Goal: Task Accomplishment & Management: Complete application form

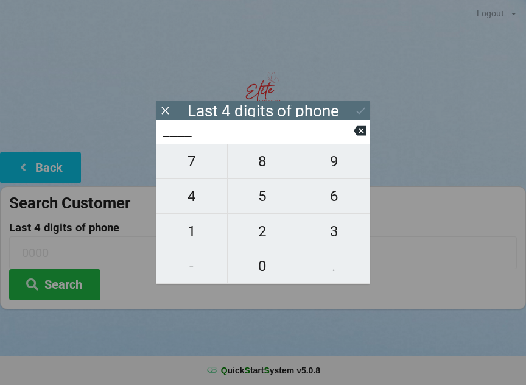
click at [186, 159] on span "7" at bounding box center [192, 162] width 71 height 26
type input "7___"
click at [349, 162] on span "9" at bounding box center [334, 162] width 71 height 26
type input "79__"
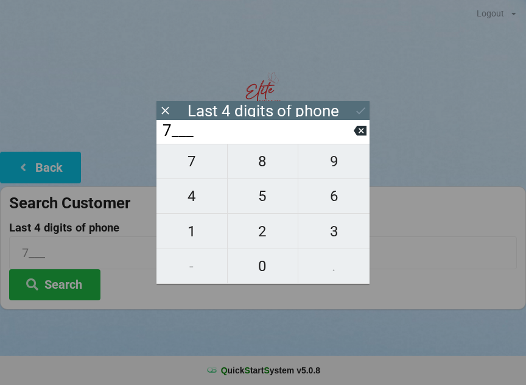
type input "79__"
click at [340, 219] on button "3" at bounding box center [334, 231] width 71 height 35
type input "793_"
click at [330, 161] on span "9" at bounding box center [334, 162] width 71 height 26
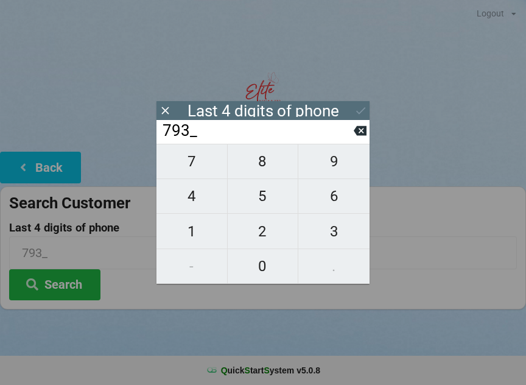
type input "7939"
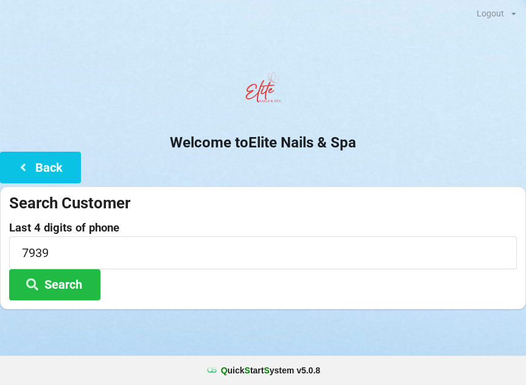
click at [363, 96] on div at bounding box center [263, 92] width 526 height 52
click at [72, 277] on button "Search" at bounding box center [54, 284] width 91 height 31
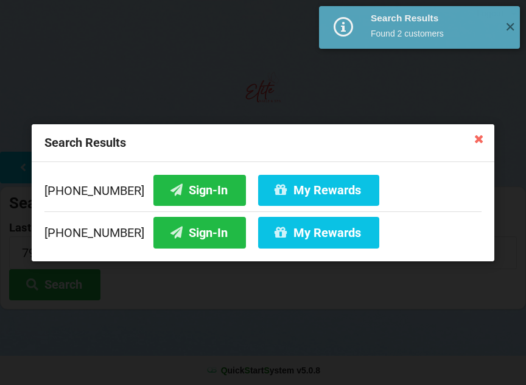
click at [177, 184] on button "Sign-In" at bounding box center [200, 189] width 93 height 31
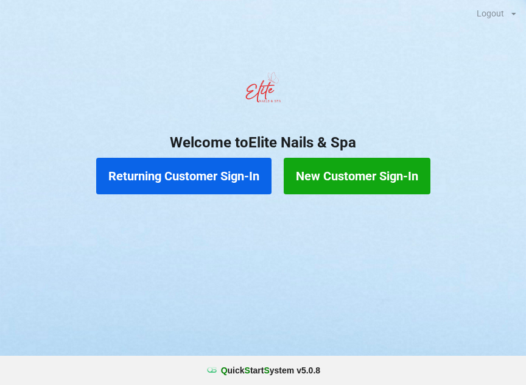
click at [171, 191] on button "Returning Customer Sign-In" at bounding box center [183, 176] width 175 height 37
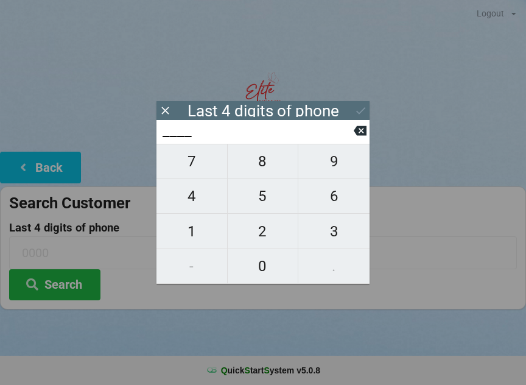
click at [326, 206] on span "6" at bounding box center [334, 196] width 71 height 26
type input "6___"
click at [327, 240] on span "3" at bounding box center [334, 232] width 71 height 26
type input "63__"
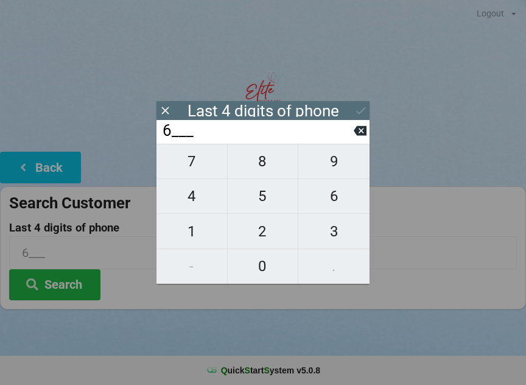
type input "63__"
click at [191, 240] on span "1" at bounding box center [192, 232] width 71 height 26
type input "631_"
click at [258, 203] on span "5" at bounding box center [263, 196] width 71 height 26
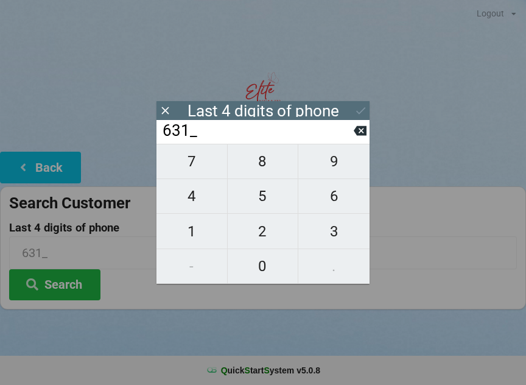
type input "6315"
click at [180, 164] on div "7 8 9 4 5 6 1 2 3 - 0 ." at bounding box center [263, 214] width 213 height 140
click at [254, 166] on div "7 8 9 4 5 6 1 2 3 - 0 ." at bounding box center [263, 214] width 213 height 140
click at [184, 197] on div "7 8 9 4 5 6 1 2 3 - 0 ." at bounding box center [263, 214] width 213 height 140
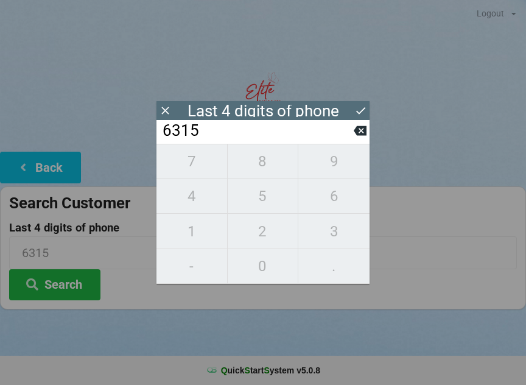
click at [331, 200] on div "7 8 9 4 5 6 1 2 3 - 0 ." at bounding box center [263, 214] width 213 height 140
click at [254, 238] on div "7 8 9 4 5 6 1 2 3 - 0 ." at bounding box center [263, 214] width 213 height 140
click at [362, 137] on icon at bounding box center [360, 130] width 13 height 13
click at [355, 135] on icon at bounding box center [360, 131] width 13 height 10
click at [184, 232] on span "1" at bounding box center [192, 232] width 71 height 26
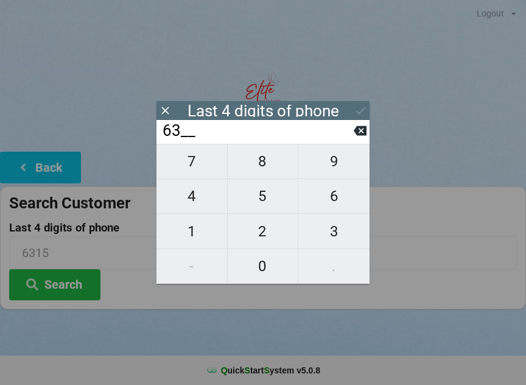
type input "631_"
click at [256, 201] on span "5" at bounding box center [263, 196] width 71 height 26
type input "6315"
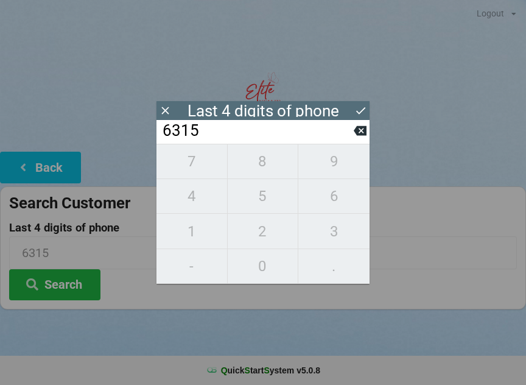
click at [180, 169] on div "7 8 9 4 5 6 1 2 3 - 0 ." at bounding box center [263, 214] width 213 height 140
click at [263, 168] on div "7 8 9 4 5 6 1 2 3 - 0 ." at bounding box center [263, 214] width 213 height 140
click at [359, 139] on button at bounding box center [360, 130] width 13 height 16
click at [359, 136] on icon at bounding box center [360, 131] width 13 height 10
click at [356, 139] on button at bounding box center [360, 130] width 13 height 16
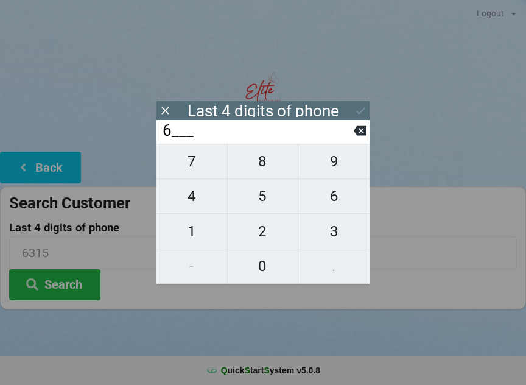
click at [357, 139] on button at bounding box center [360, 130] width 13 height 16
click at [359, 139] on button at bounding box center [360, 130] width 13 height 16
click at [178, 203] on span "4" at bounding box center [192, 196] width 71 height 26
type input "4___"
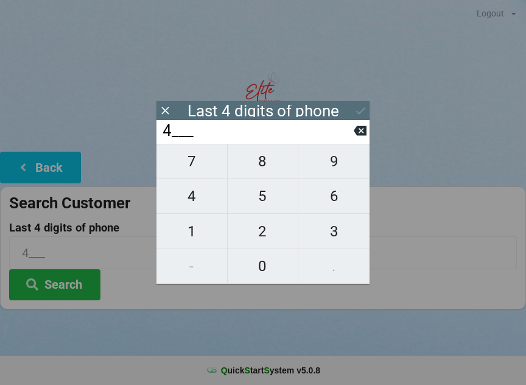
click at [184, 205] on span "4" at bounding box center [192, 196] width 71 height 26
type input "44__"
click at [334, 205] on span "6" at bounding box center [334, 196] width 71 height 26
type input "446_"
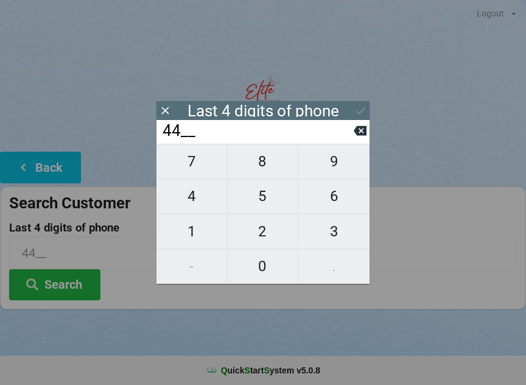
type input "446_"
click at [251, 238] on span "2" at bounding box center [263, 232] width 71 height 26
type input "4462"
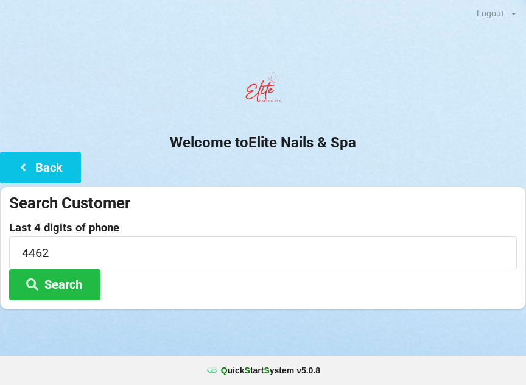
click at [51, 294] on button "Search" at bounding box center [54, 284] width 91 height 31
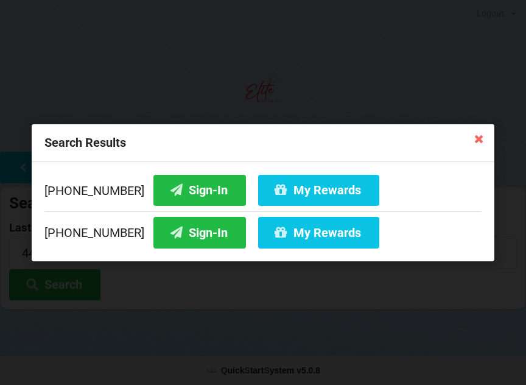
click at [473, 147] on icon at bounding box center [478, 138] width 19 height 19
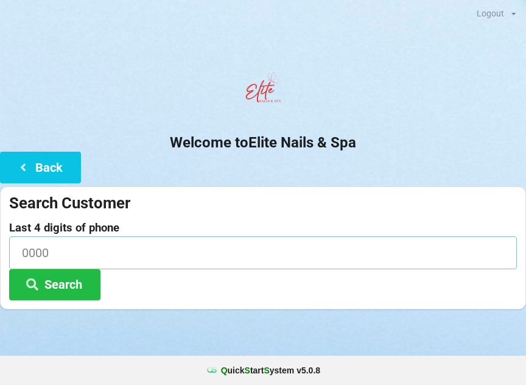
click at [32, 247] on input at bounding box center [263, 252] width 508 height 32
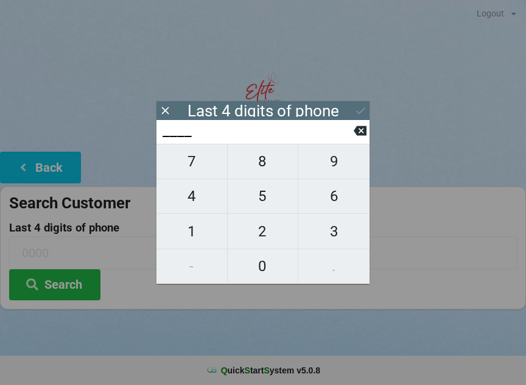
click at [189, 201] on span "4" at bounding box center [192, 196] width 71 height 26
type input "4___"
click at [192, 236] on span "1" at bounding box center [192, 232] width 71 height 26
type input "41__"
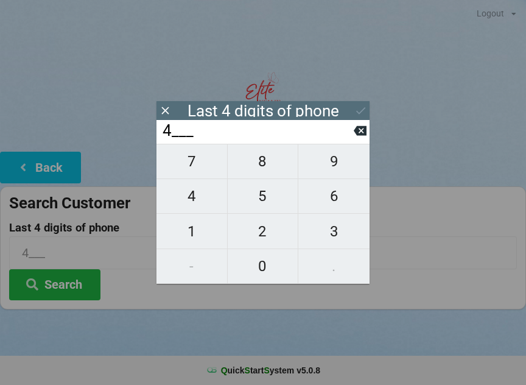
type input "41__"
click at [261, 168] on span "8" at bounding box center [263, 162] width 71 height 26
type input "418_"
click at [191, 203] on span "4" at bounding box center [192, 196] width 71 height 26
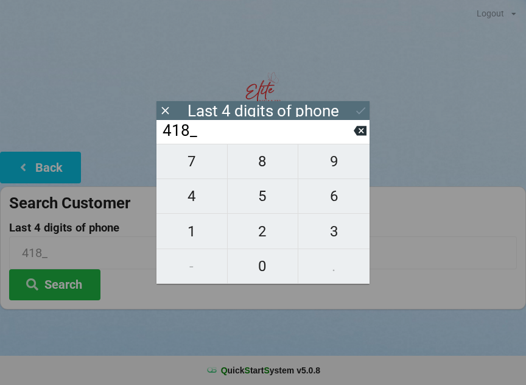
type input "4184"
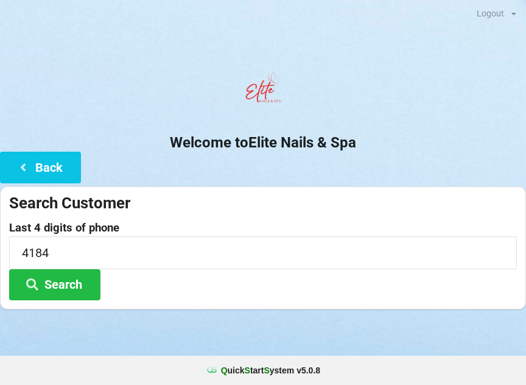
click at [61, 284] on button "Search" at bounding box center [54, 284] width 91 height 31
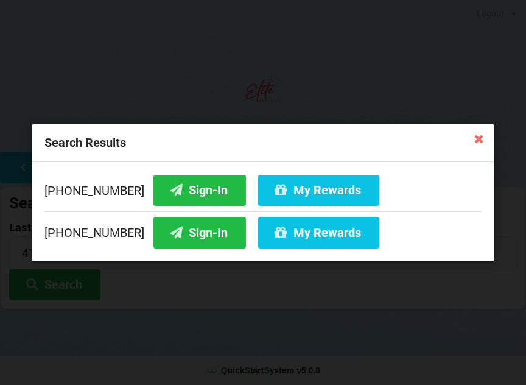
click at [169, 228] on icon at bounding box center [176, 232] width 15 height 10
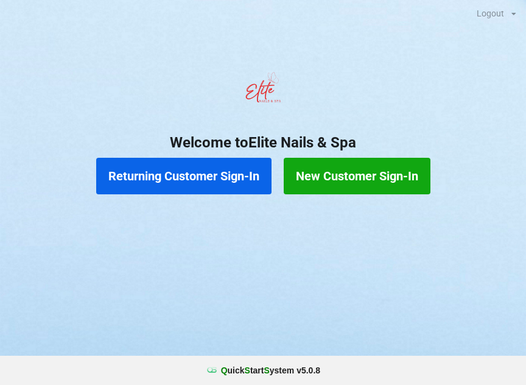
click at [352, 174] on button "New Customer Sign-In" at bounding box center [357, 176] width 147 height 37
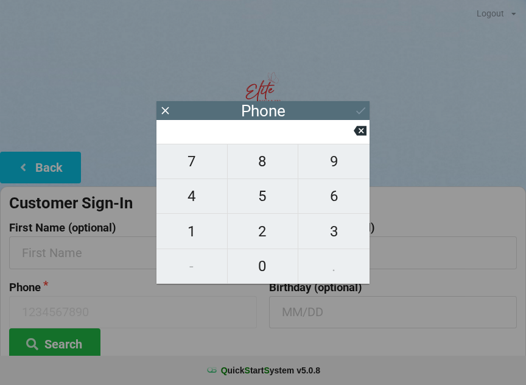
click at [191, 198] on span "4" at bounding box center [192, 196] width 71 height 26
type input "4"
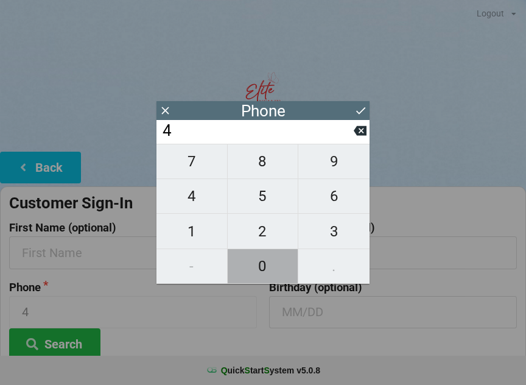
click at [278, 266] on span "0" at bounding box center [263, 266] width 71 height 26
type input "40"
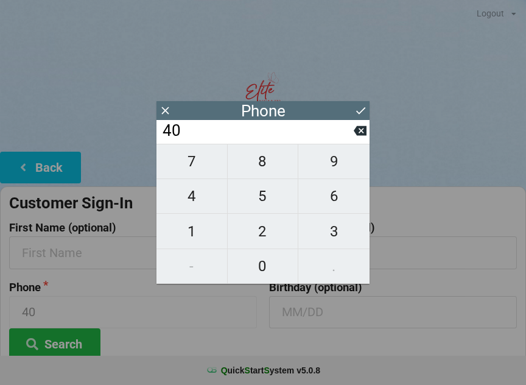
click at [200, 167] on span "7" at bounding box center [192, 162] width 71 height 26
type input "407"
click at [265, 233] on span "2" at bounding box center [263, 232] width 71 height 26
type input "4072"
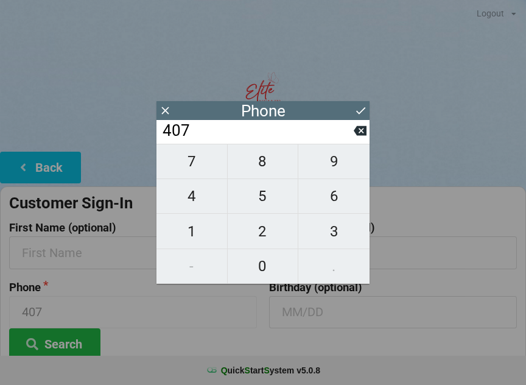
type input "4072"
click at [268, 234] on span "2" at bounding box center [263, 232] width 71 height 26
type input "40722"
click at [267, 237] on span "2" at bounding box center [263, 232] width 71 height 26
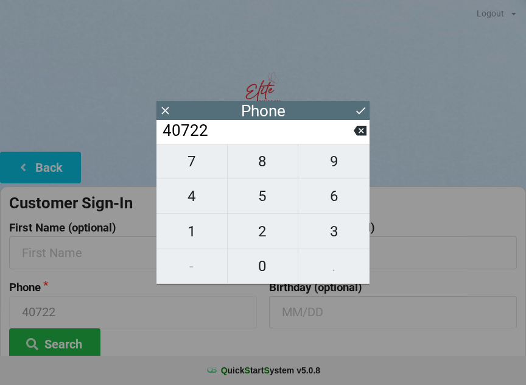
type input "407222"
click at [194, 161] on span "7" at bounding box center [192, 162] width 71 height 26
type input "4072227"
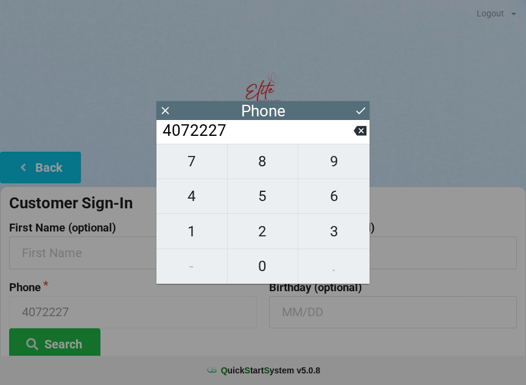
click at [202, 238] on span "1" at bounding box center [192, 232] width 71 height 26
type input "40722271"
click at [201, 195] on span "4" at bounding box center [192, 196] width 71 height 26
type input "407222714"
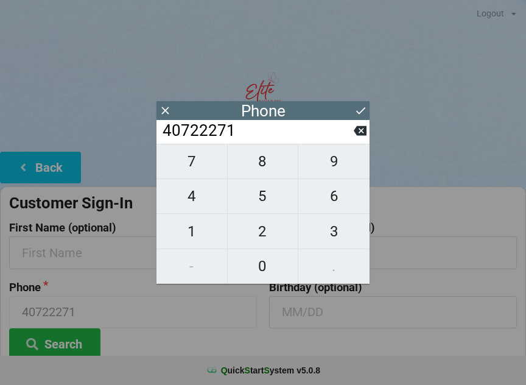
type input "407222714"
click at [330, 199] on span "6" at bounding box center [334, 196] width 71 height 26
type input "4072227146"
click at [359, 104] on button at bounding box center [361, 110] width 13 height 16
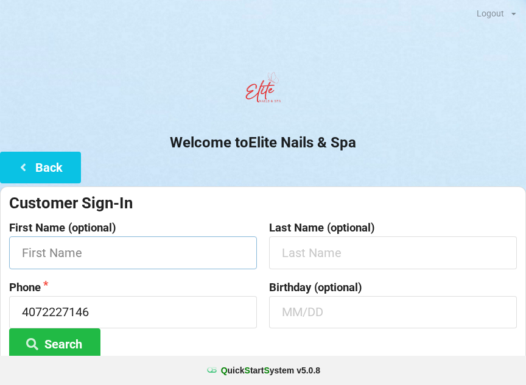
click at [51, 249] on input "text" at bounding box center [133, 252] width 248 height 32
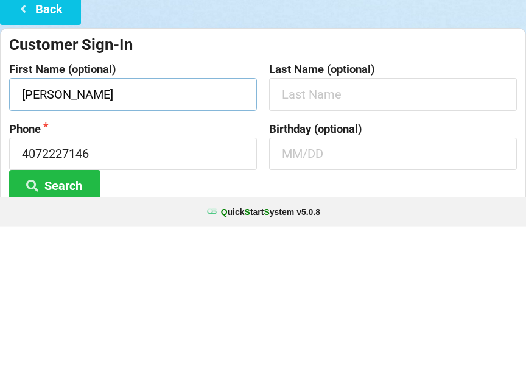
type input "[PERSON_NAME]"
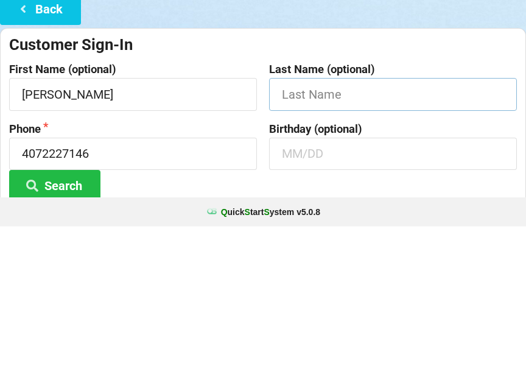
click at [313, 236] on input "text" at bounding box center [393, 252] width 248 height 32
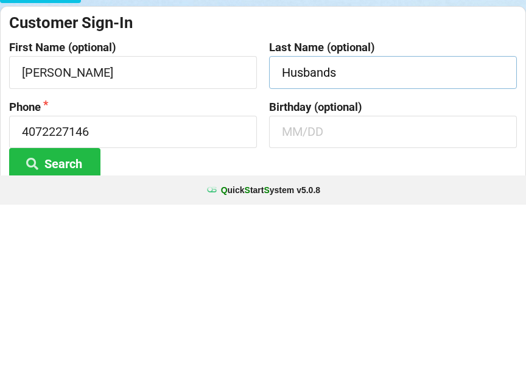
type input "Husbands"
click at [297, 296] on input "text" at bounding box center [393, 312] width 248 height 32
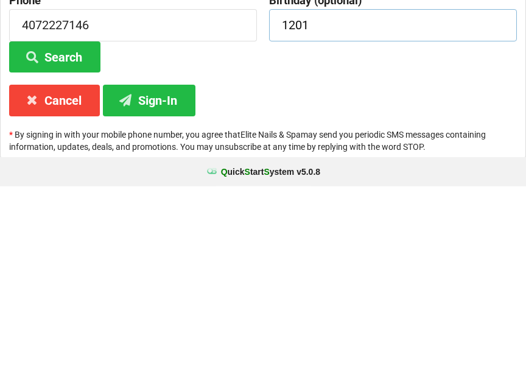
scroll to position [91, 0]
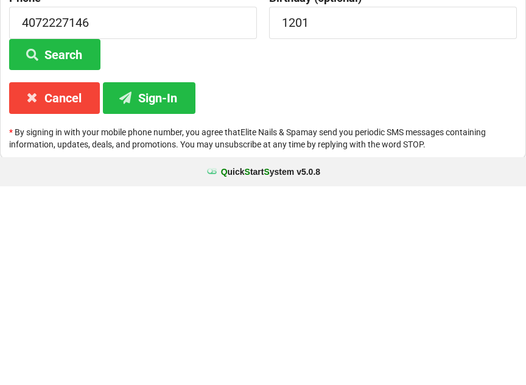
click at [172, 281] on button "Sign-In" at bounding box center [149, 296] width 93 height 31
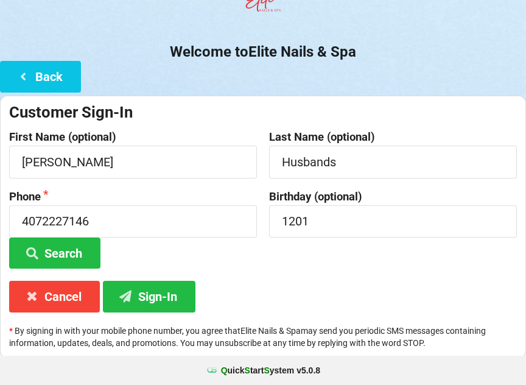
click at [170, 300] on button "Sign-In" at bounding box center [149, 296] width 93 height 31
click at [304, 210] on input "1201" at bounding box center [393, 221] width 248 height 32
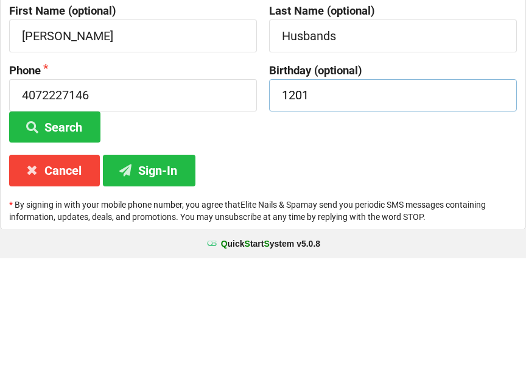
click at [292, 206] on input "1201" at bounding box center [393, 222] width 248 height 32
type input "12/01"
click at [150, 281] on button "Sign-In" at bounding box center [149, 296] width 93 height 31
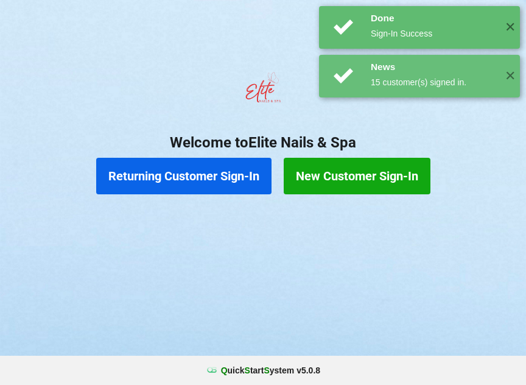
scroll to position [0, 0]
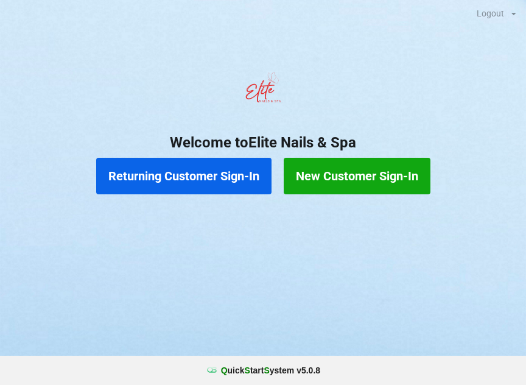
click at [380, 177] on button "New Customer Sign-In" at bounding box center [357, 176] width 147 height 37
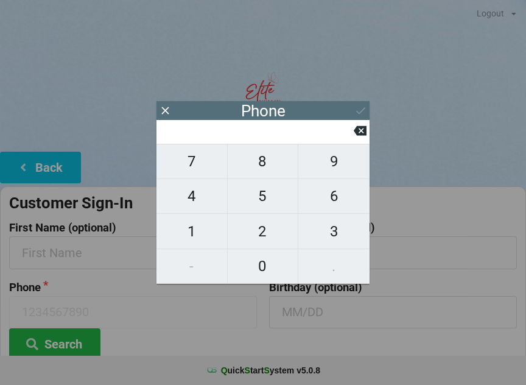
click at [333, 234] on span "3" at bounding box center [334, 232] width 71 height 26
type input "3"
click at [267, 266] on span "0" at bounding box center [263, 266] width 71 height 26
type input "30"
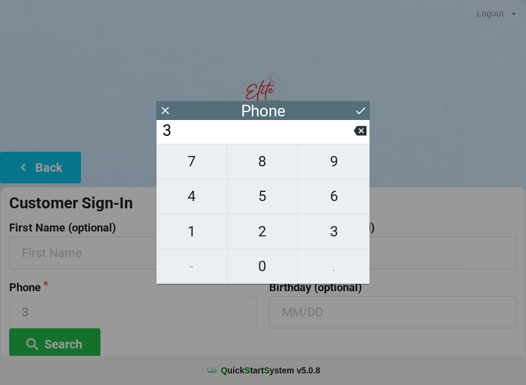
type input "30"
click at [338, 169] on span "9" at bounding box center [334, 162] width 71 height 26
type input "309"
click at [266, 171] on span "8" at bounding box center [263, 162] width 71 height 26
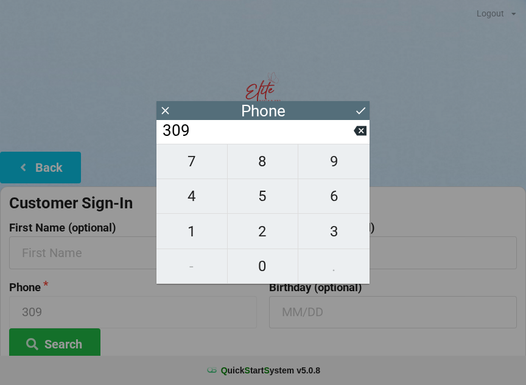
type input "3098"
click at [197, 199] on span "4" at bounding box center [192, 196] width 71 height 26
type input "30984"
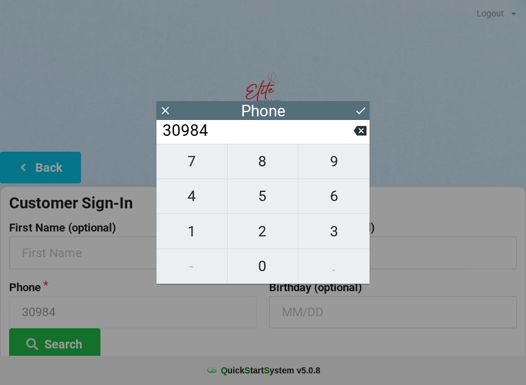
click at [267, 269] on span "0" at bounding box center [263, 266] width 71 height 26
type input "309840"
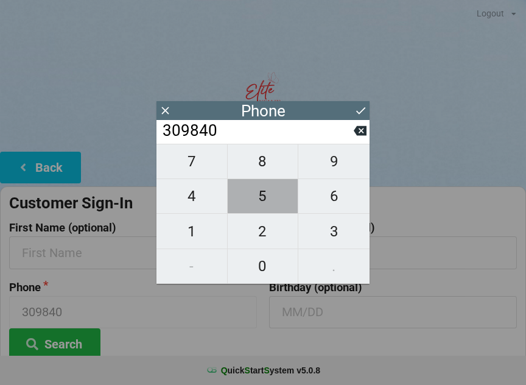
click at [269, 202] on span "5" at bounding box center [263, 196] width 71 height 26
type input "3098405"
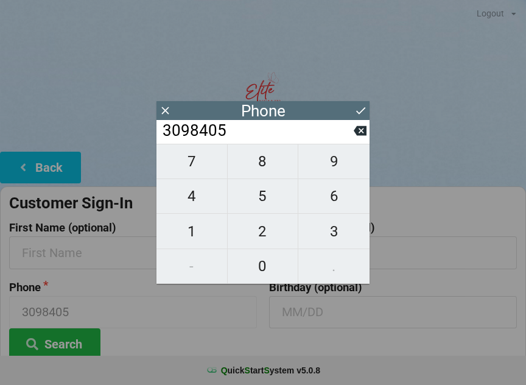
click at [335, 236] on span "3" at bounding box center [334, 232] width 71 height 26
type input "30984053"
click at [362, 132] on icon at bounding box center [360, 131] width 13 height 10
click at [205, 163] on span "7" at bounding box center [192, 162] width 71 height 26
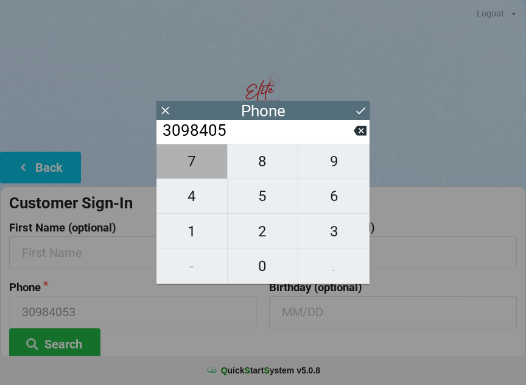
type input "30984057"
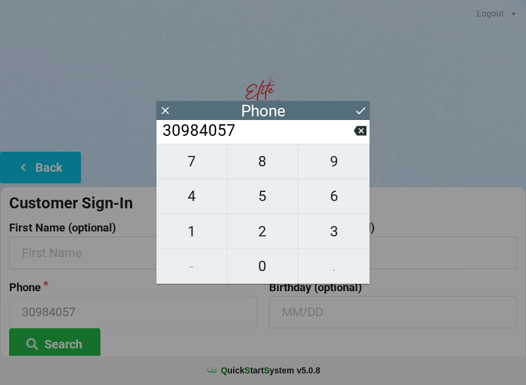
click at [337, 234] on span "3" at bounding box center [334, 232] width 71 height 26
type input "309840573"
click at [361, 113] on icon at bounding box center [361, 110] width 13 height 13
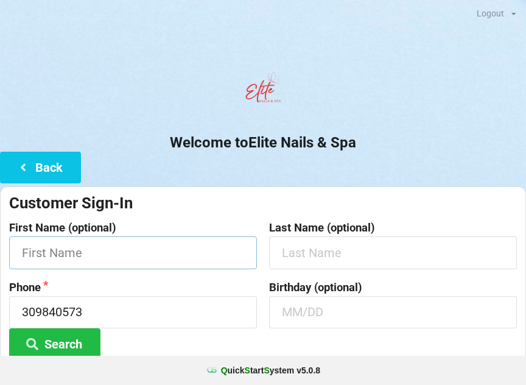
click at [103, 264] on input "text" at bounding box center [133, 252] width 248 height 32
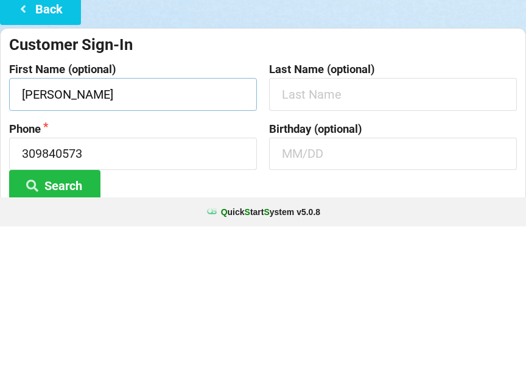
type input "[PERSON_NAME]"
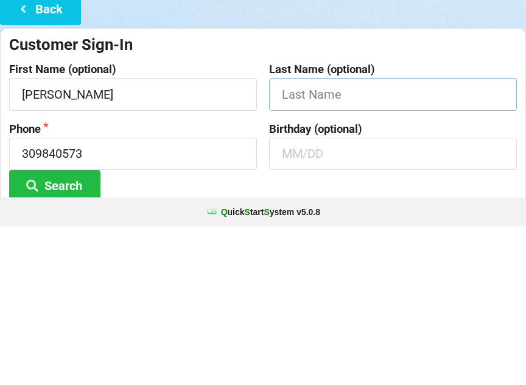
click at [353, 236] on input "text" at bounding box center [393, 252] width 248 height 32
click at [49, 152] on button "Back" at bounding box center [40, 167] width 81 height 31
